Goal: Information Seeking & Learning: Learn about a topic

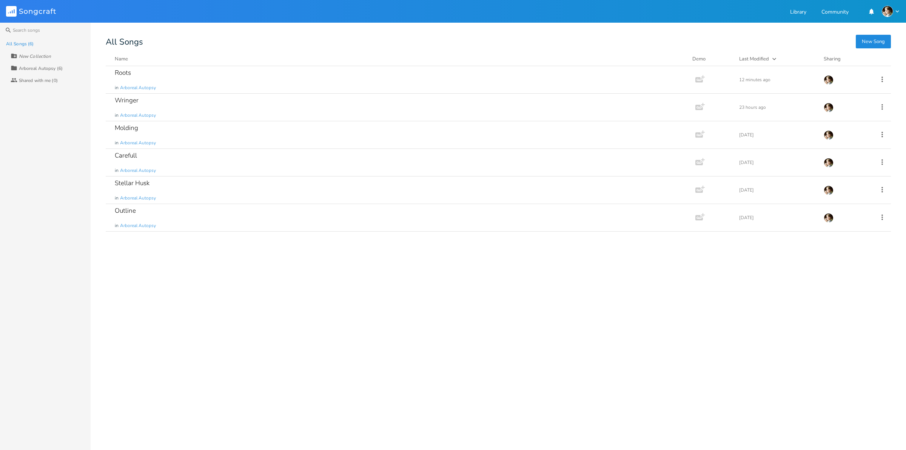
click at [230, 307] on div "Roots in Arboreal Autopsy Add Demo 12 minutes ago Wringer in Arboreal Autopsy A…" at bounding box center [498, 255] width 785 height 378
click at [174, 82] on div "Roots in Arboreal Autopsy" at bounding box center [399, 79] width 569 height 27
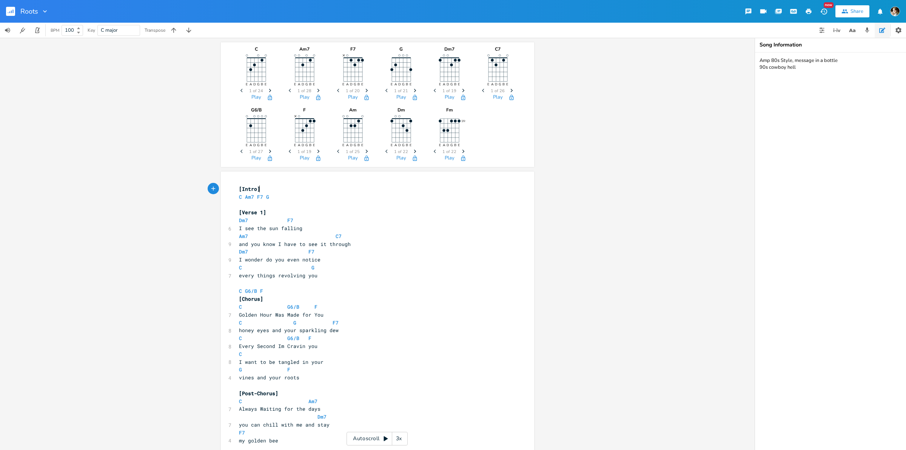
scroll to position [47, 0]
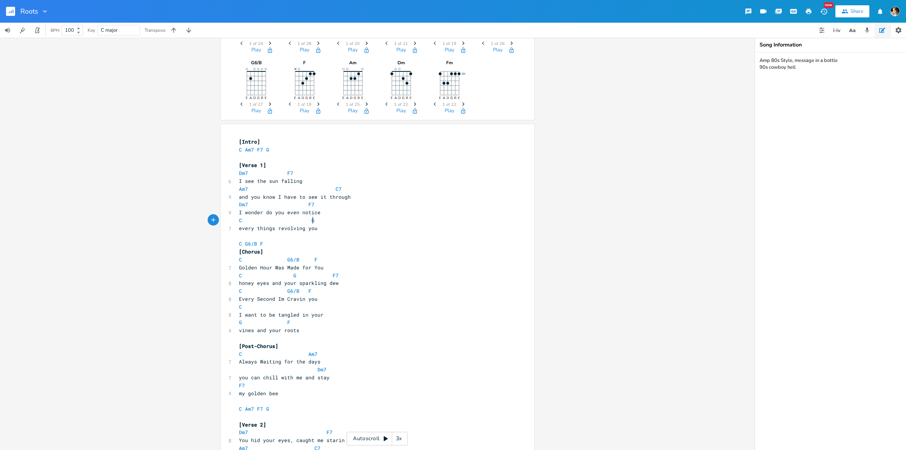
click at [333, 220] on pre "C G" at bounding box center [374, 220] width 273 height 8
click at [323, 226] on pre "every things revolving you" at bounding box center [374, 228] width 273 height 8
click at [10, 11] on rect "button" at bounding box center [10, 11] width 9 height 9
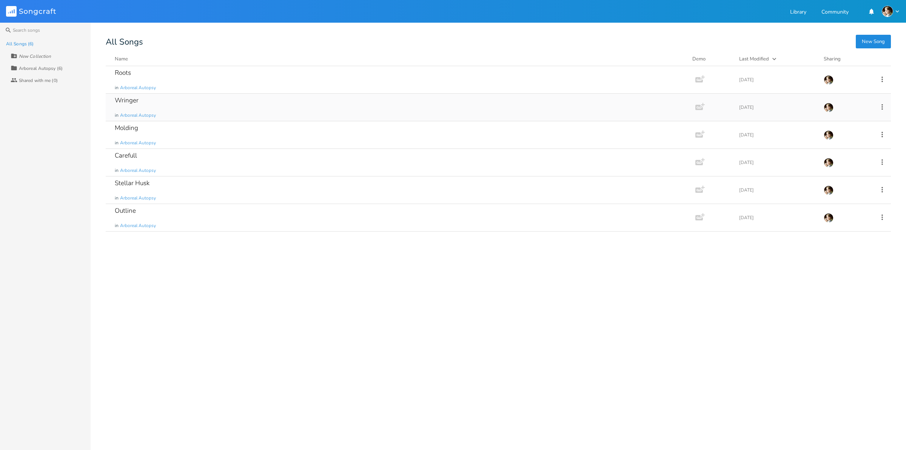
click at [147, 104] on div "Wringer in Arboreal Autopsy" at bounding box center [399, 107] width 569 height 27
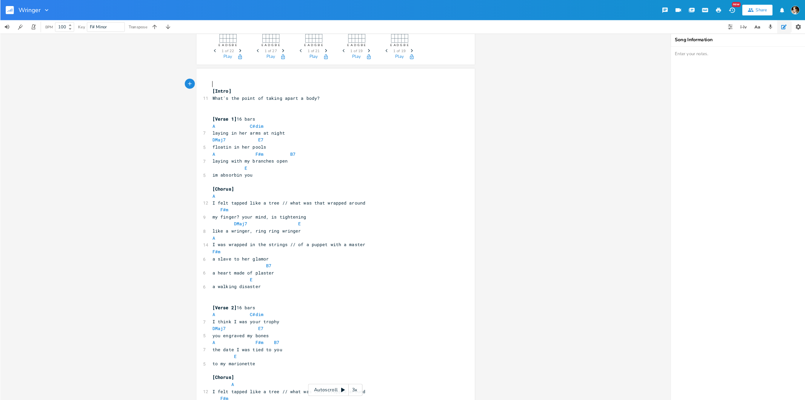
scroll to position [142, 0]
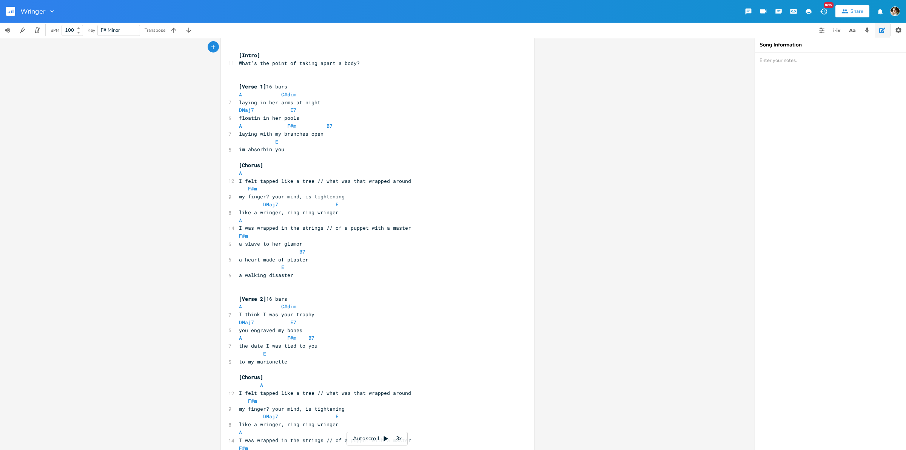
click at [363, 206] on pre "DMaj7 E" at bounding box center [374, 205] width 273 height 8
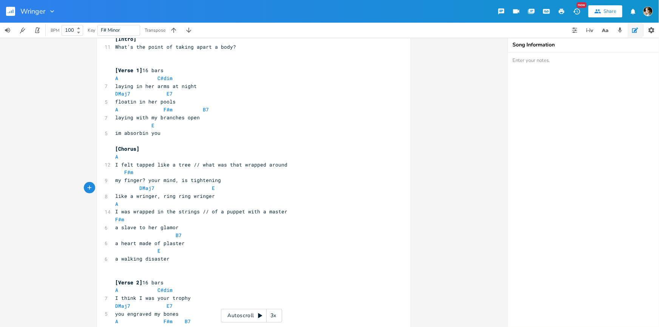
scroll to position [111, 0]
